Goal: Information Seeking & Learning: Learn about a topic

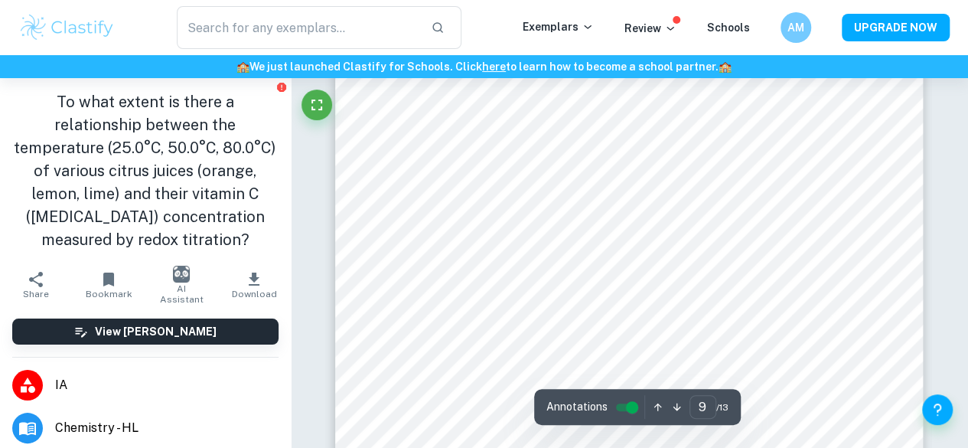
scroll to position [7299, 0]
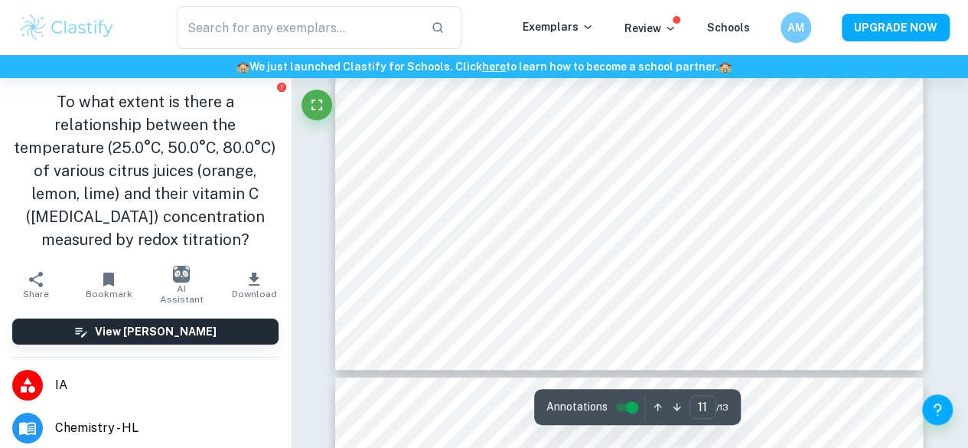
type input "12"
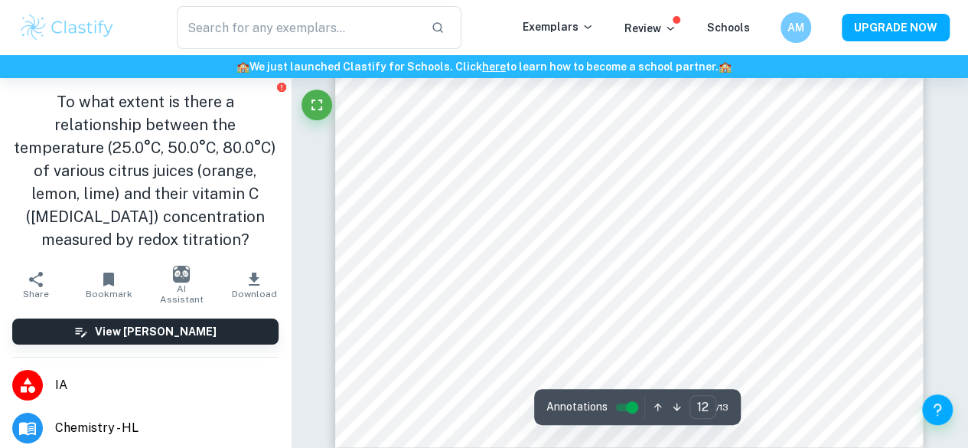
scroll to position [10001, 0]
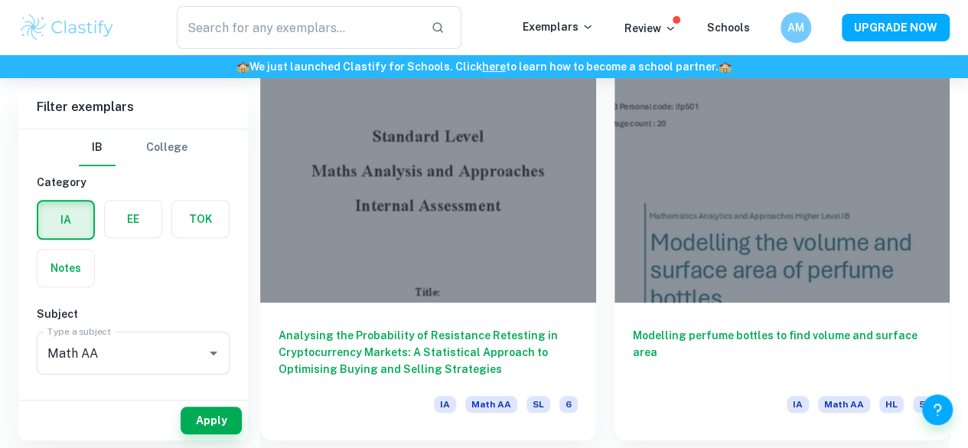
scroll to position [465, 0]
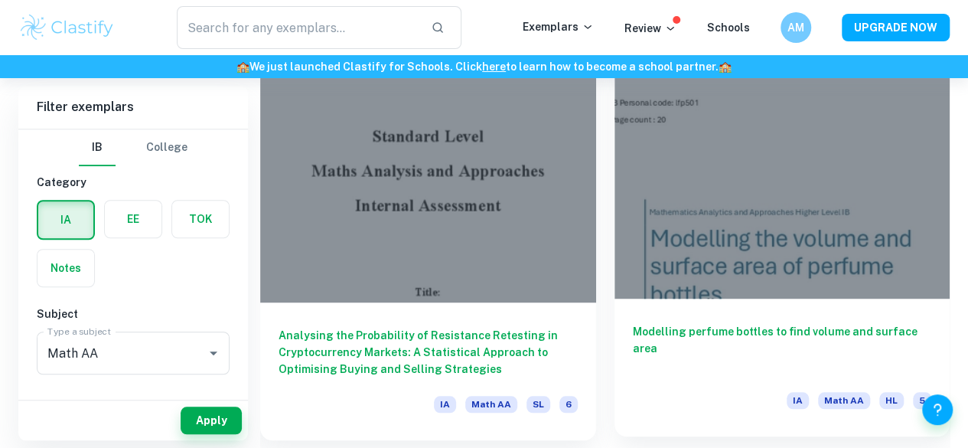
click at [633, 323] on h6 "Modelling perfume bottles to find volume and surface area" at bounding box center [782, 348] width 299 height 51
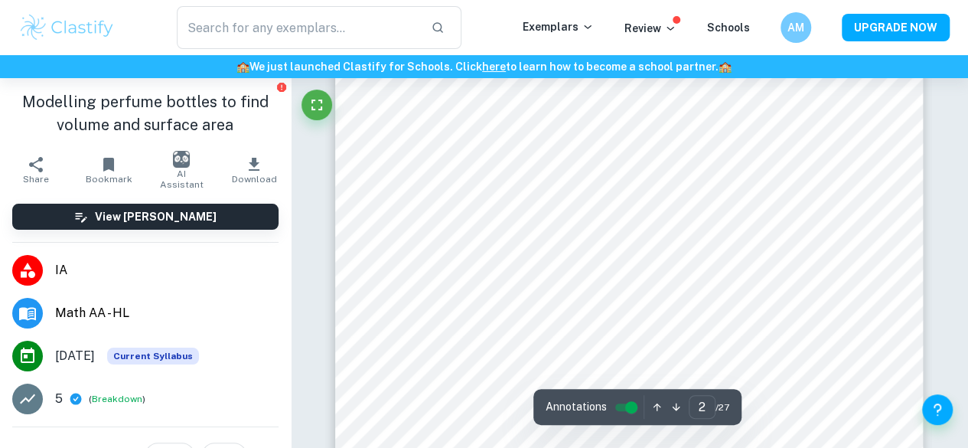
scroll to position [1059, 0]
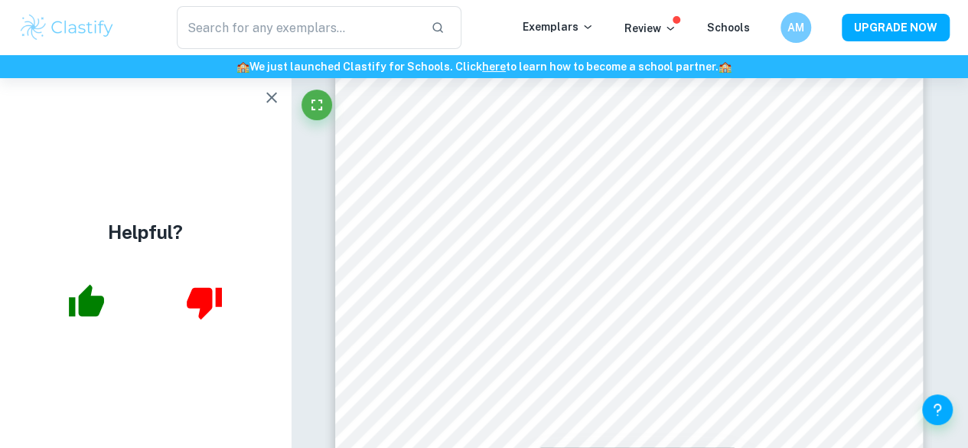
click at [265, 99] on icon "button" at bounding box center [272, 97] width 18 height 18
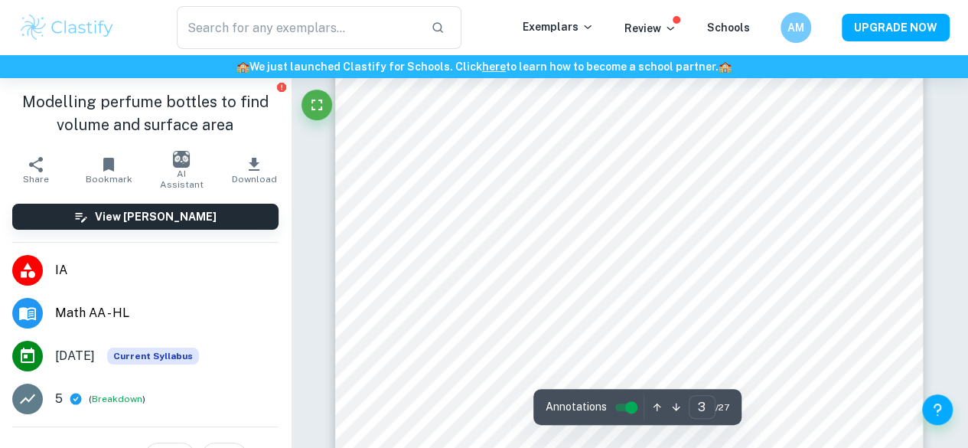
scroll to position [1996, 0]
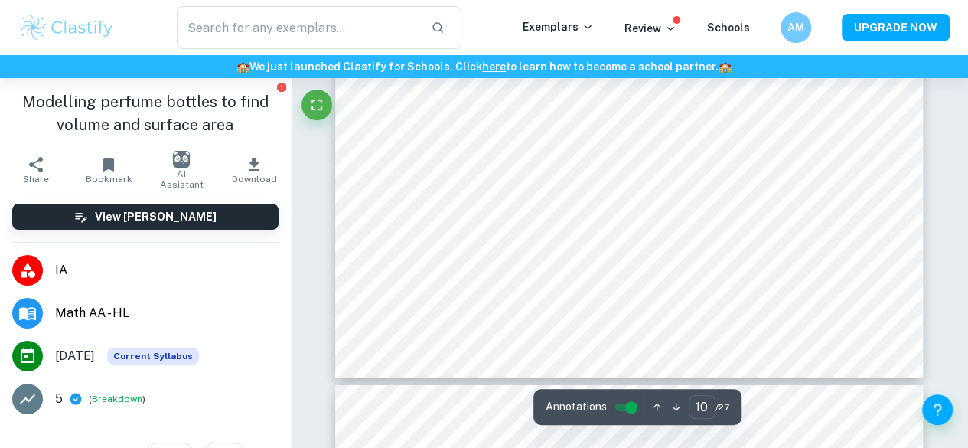
type input "11"
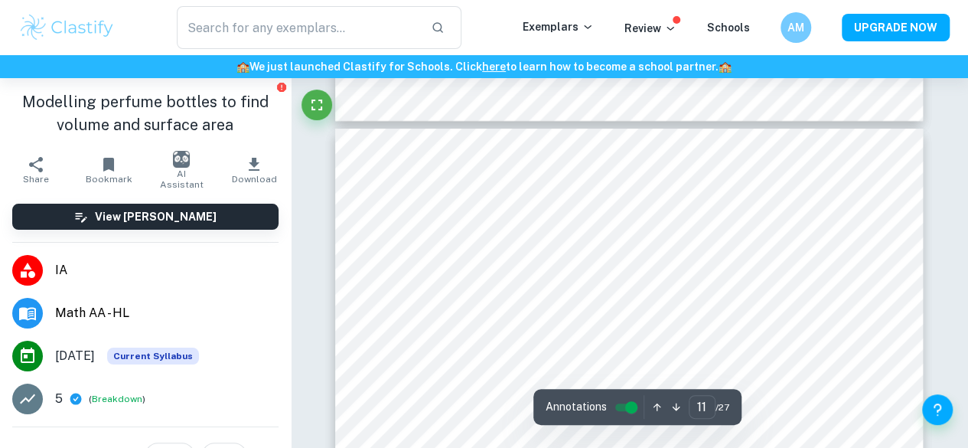
scroll to position [8646, 0]
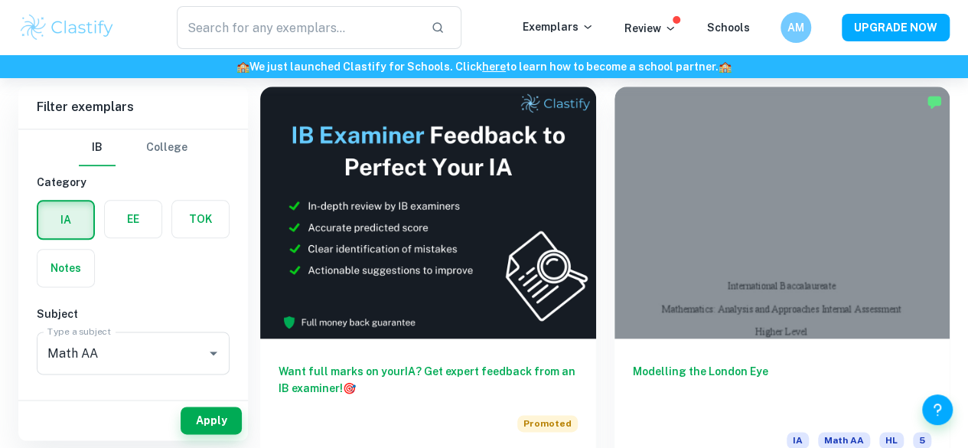
scroll to position [831, 0]
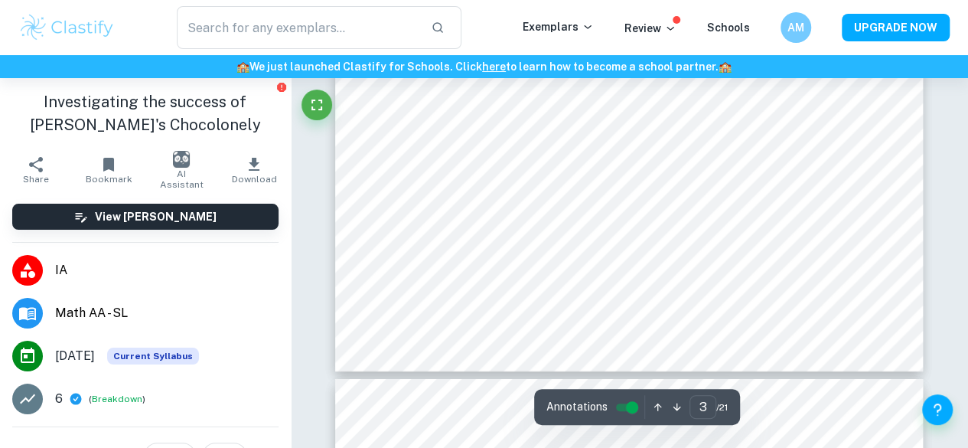
scroll to position [2422, 0]
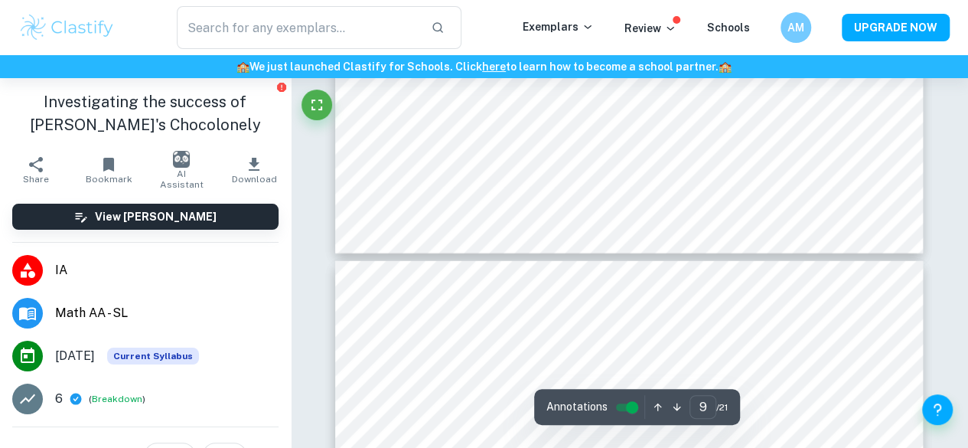
type input "10"
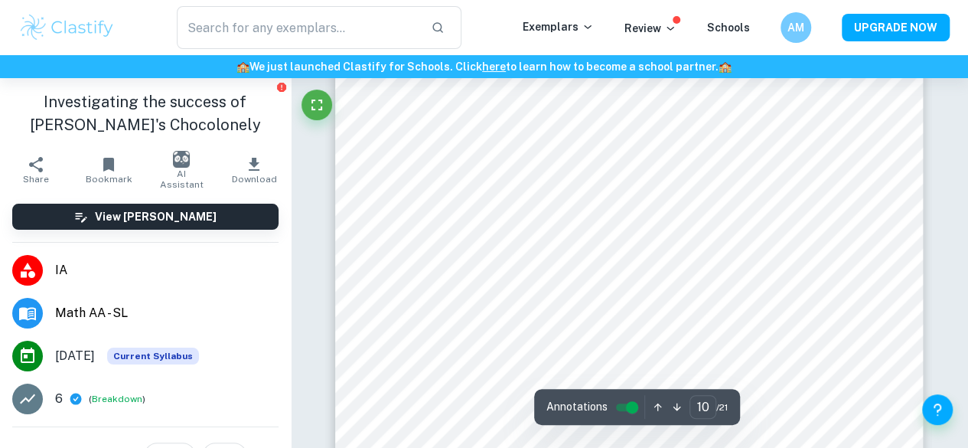
scroll to position [7995, 0]
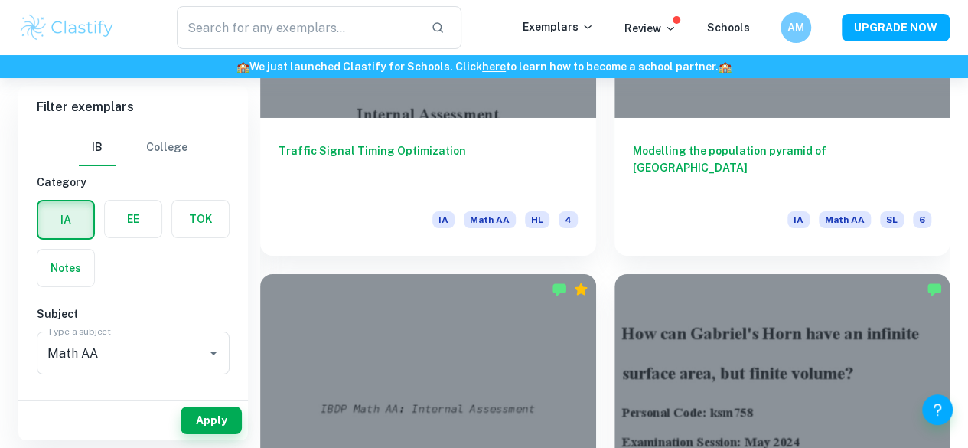
scroll to position [2688, 0]
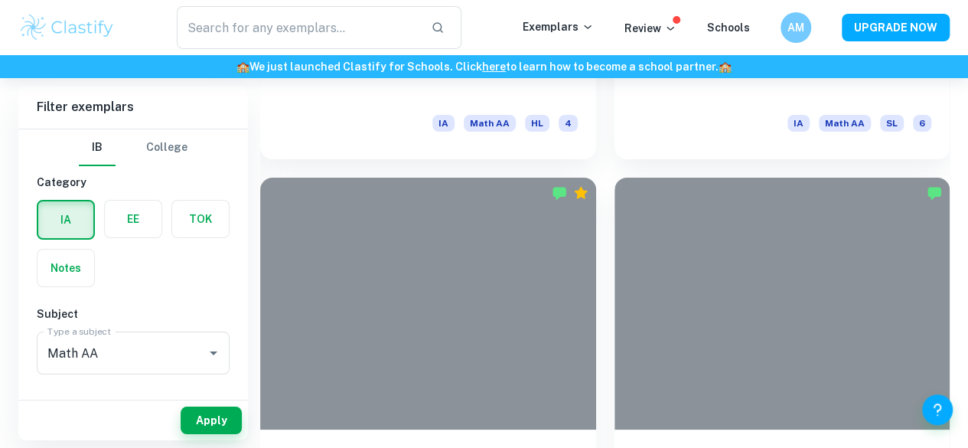
scroll to position [2786, 0]
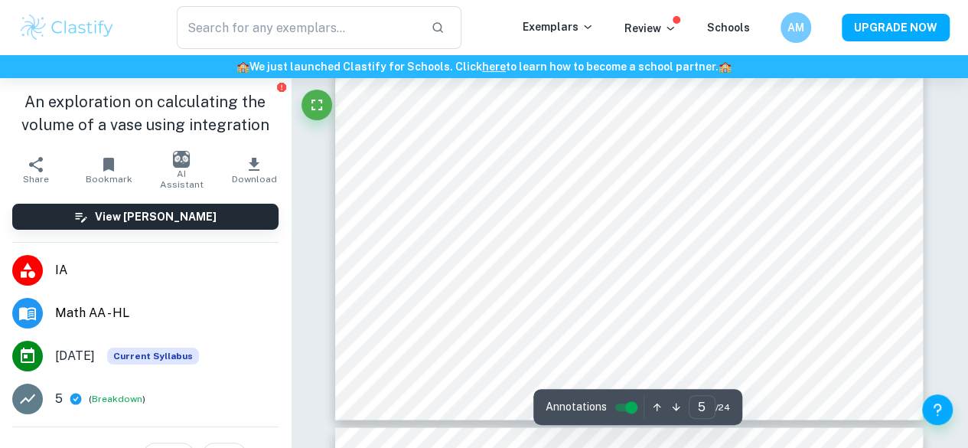
scroll to position [3991, 0]
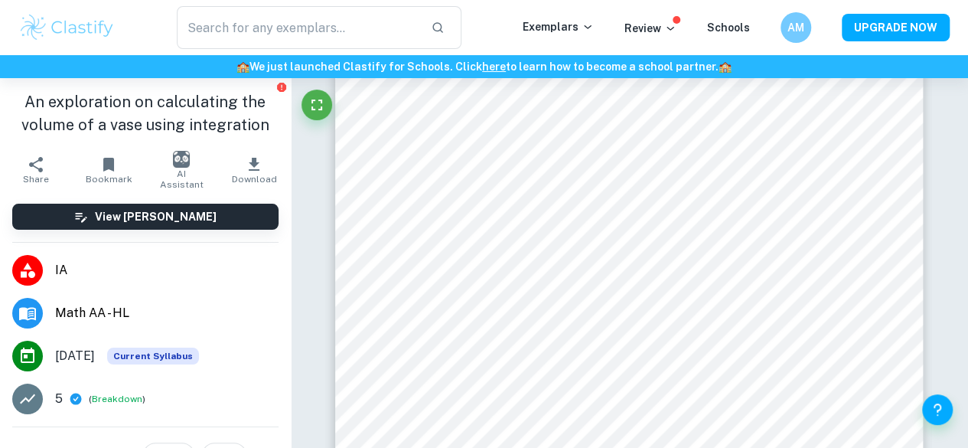
type input "6"
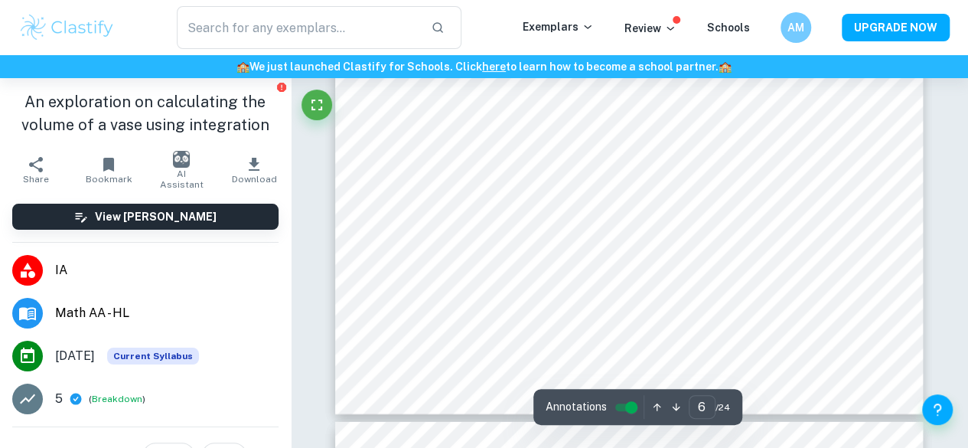
scroll to position [4911, 0]
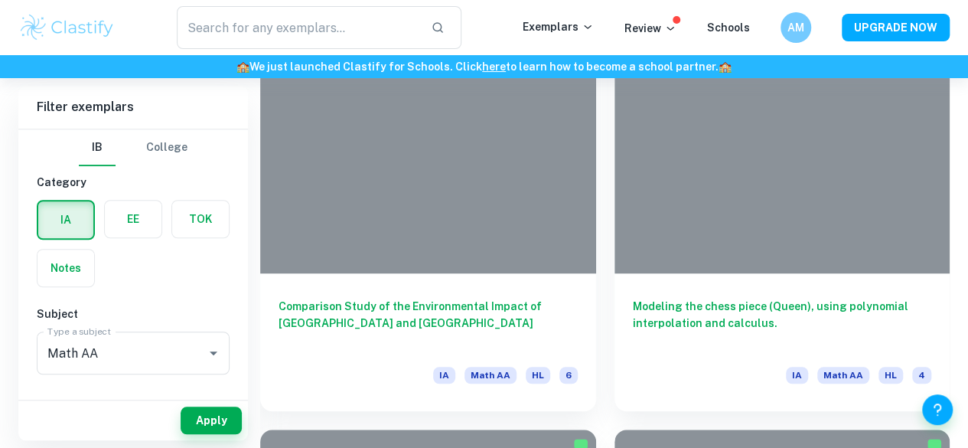
scroll to position [3347, 0]
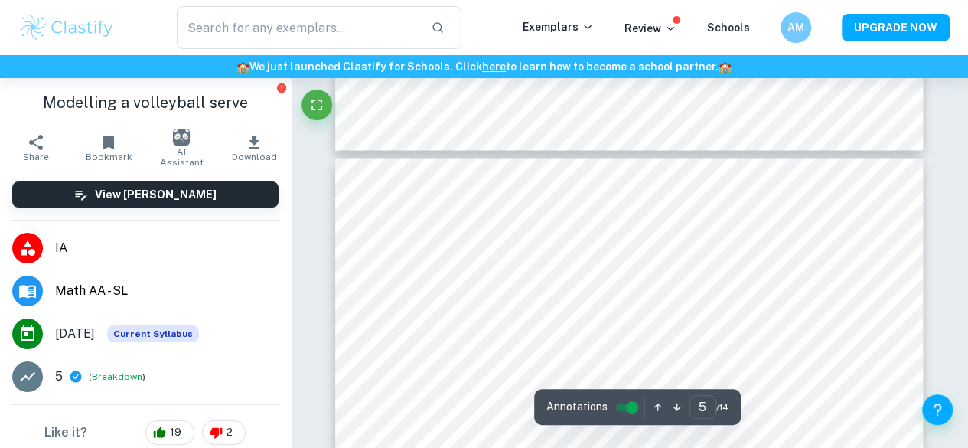
type input "6"
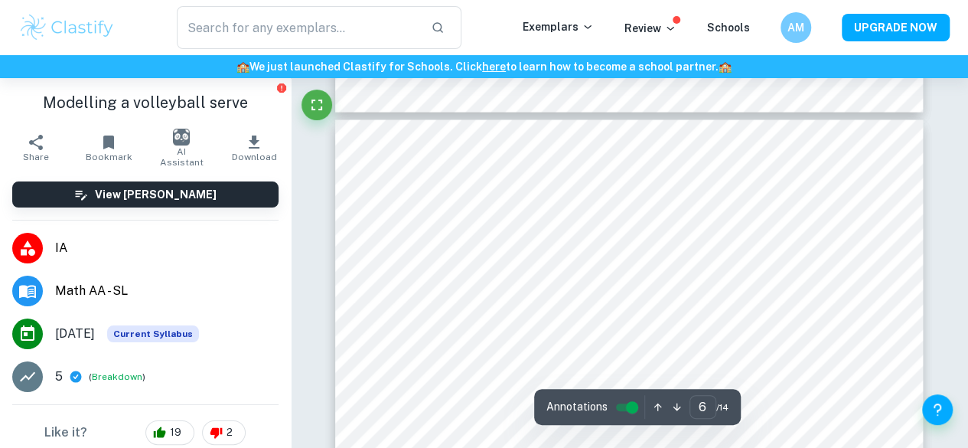
scroll to position [4867, 0]
